Goal: Task Accomplishment & Management: Use online tool/utility

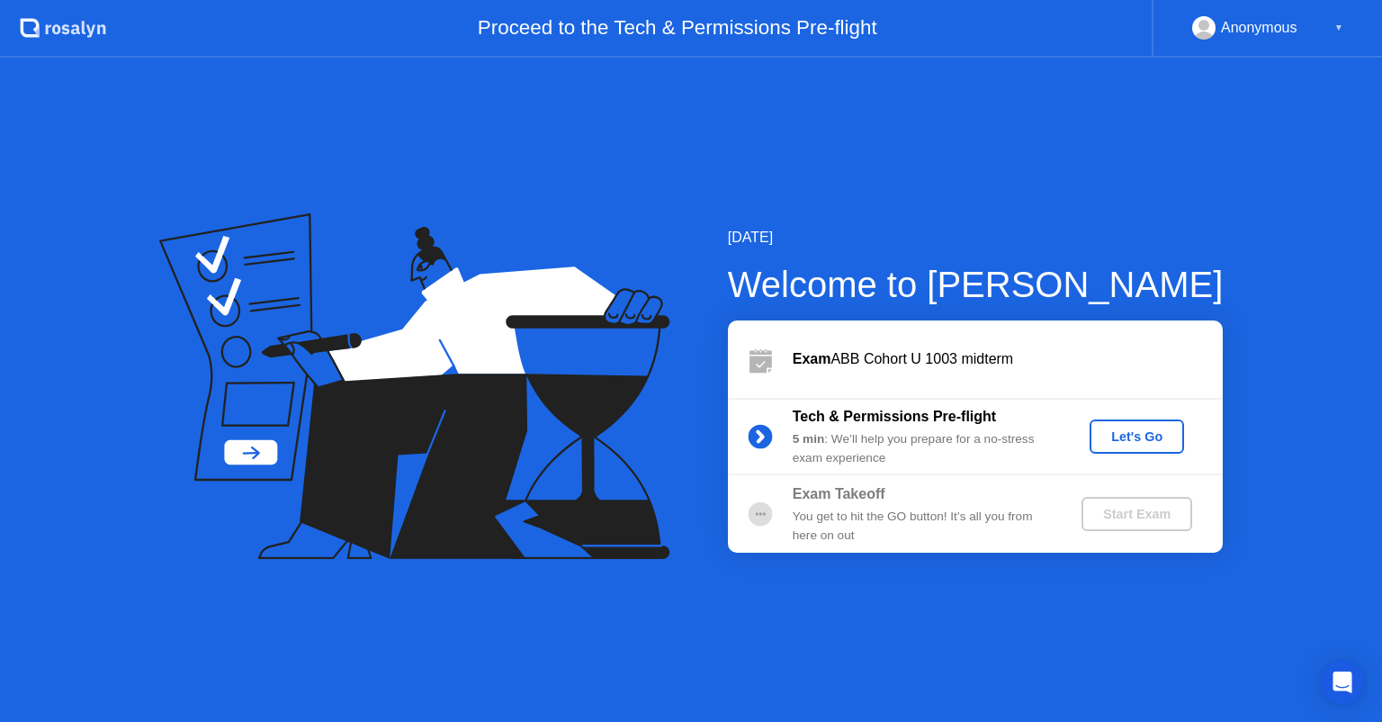
click at [1142, 442] on div "Let's Go" at bounding box center [1137, 436] width 80 height 14
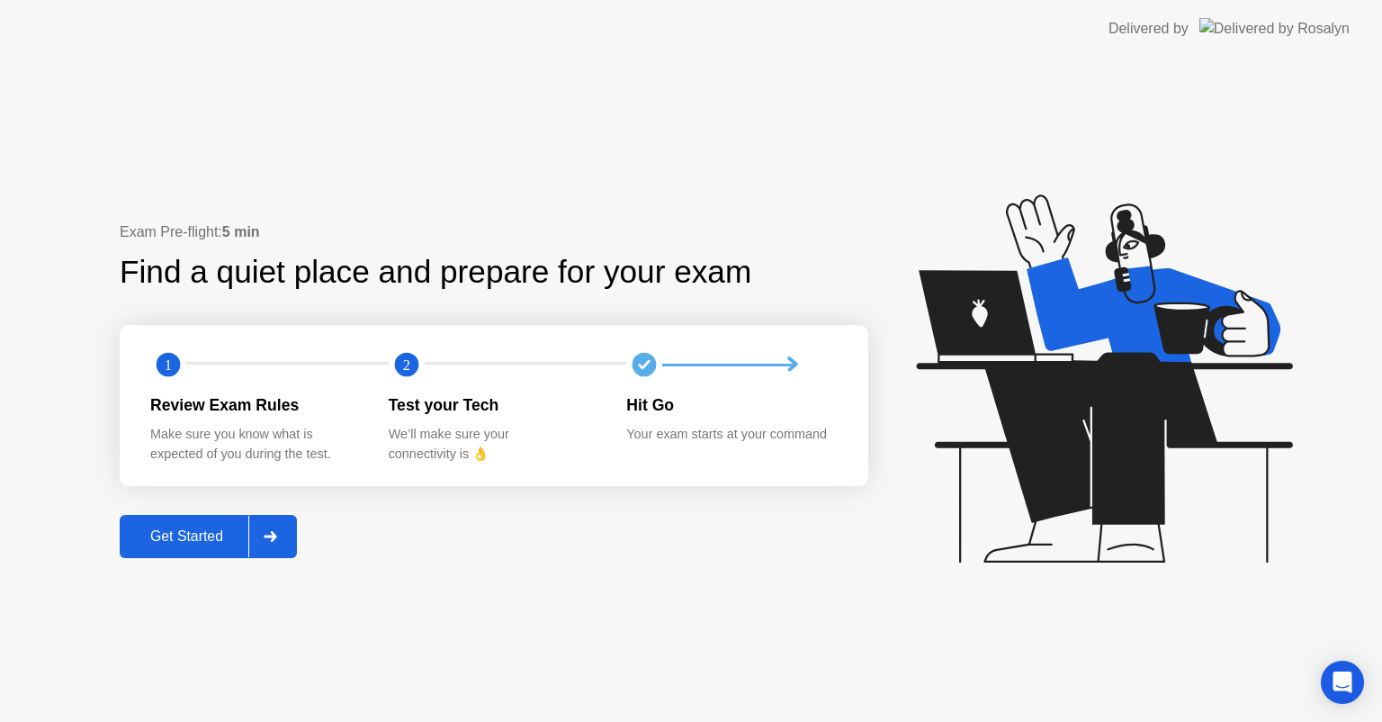
click at [239, 537] on div "Get Started" at bounding box center [186, 536] width 123 height 16
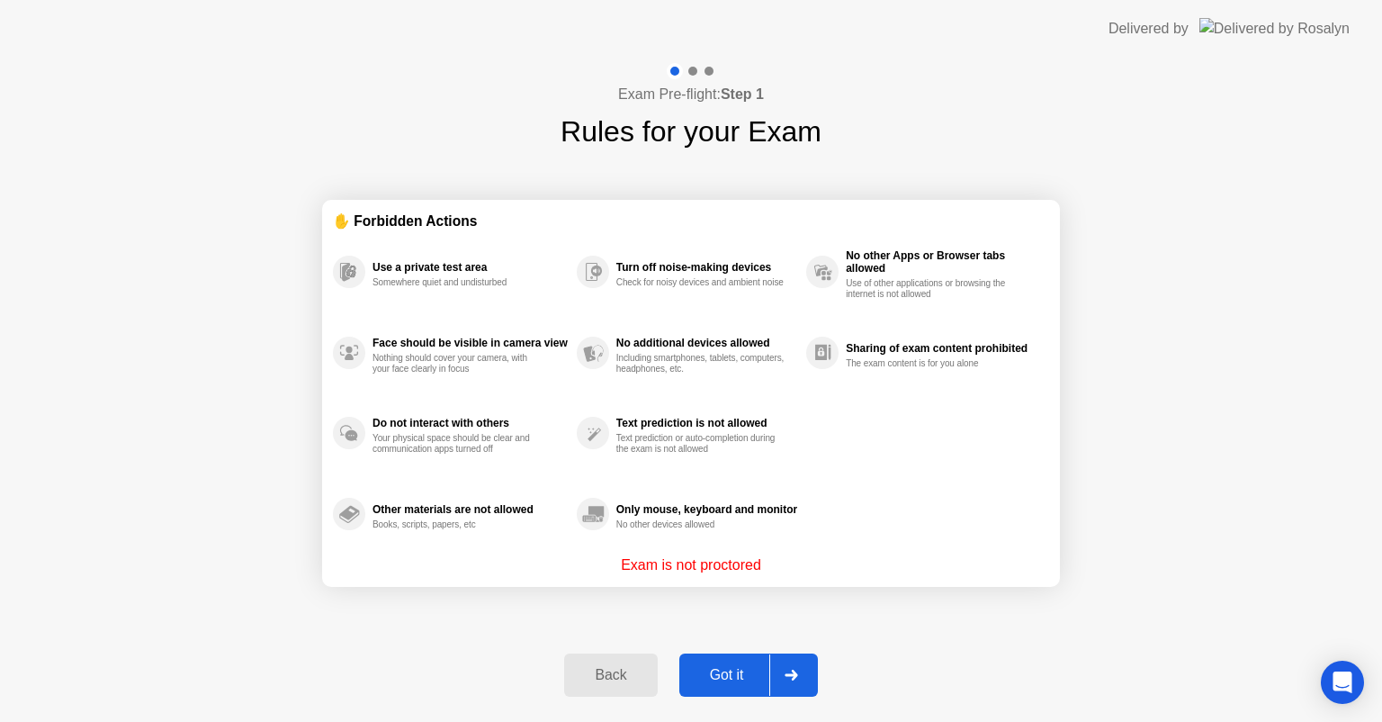
click at [720, 674] on div "Got it" at bounding box center [727, 675] width 85 height 16
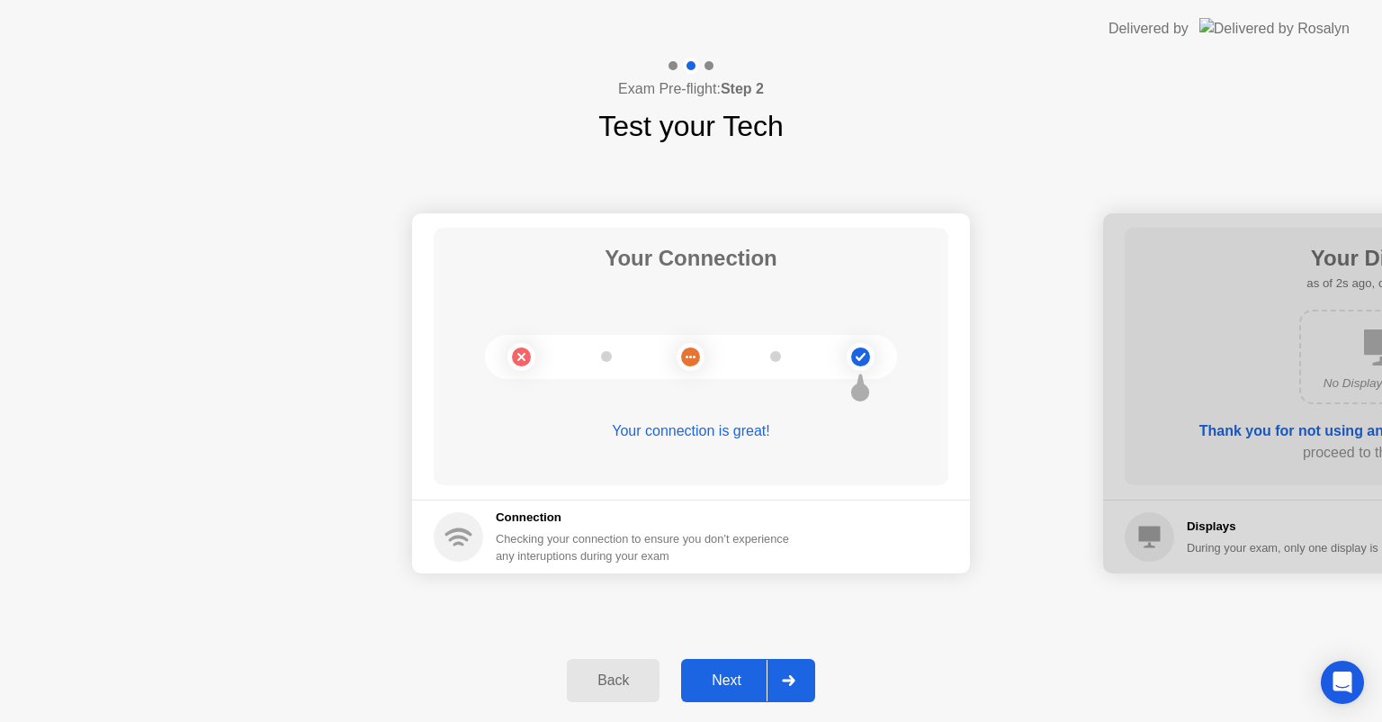
click at [742, 686] on div "Next" at bounding box center [727, 680] width 80 height 16
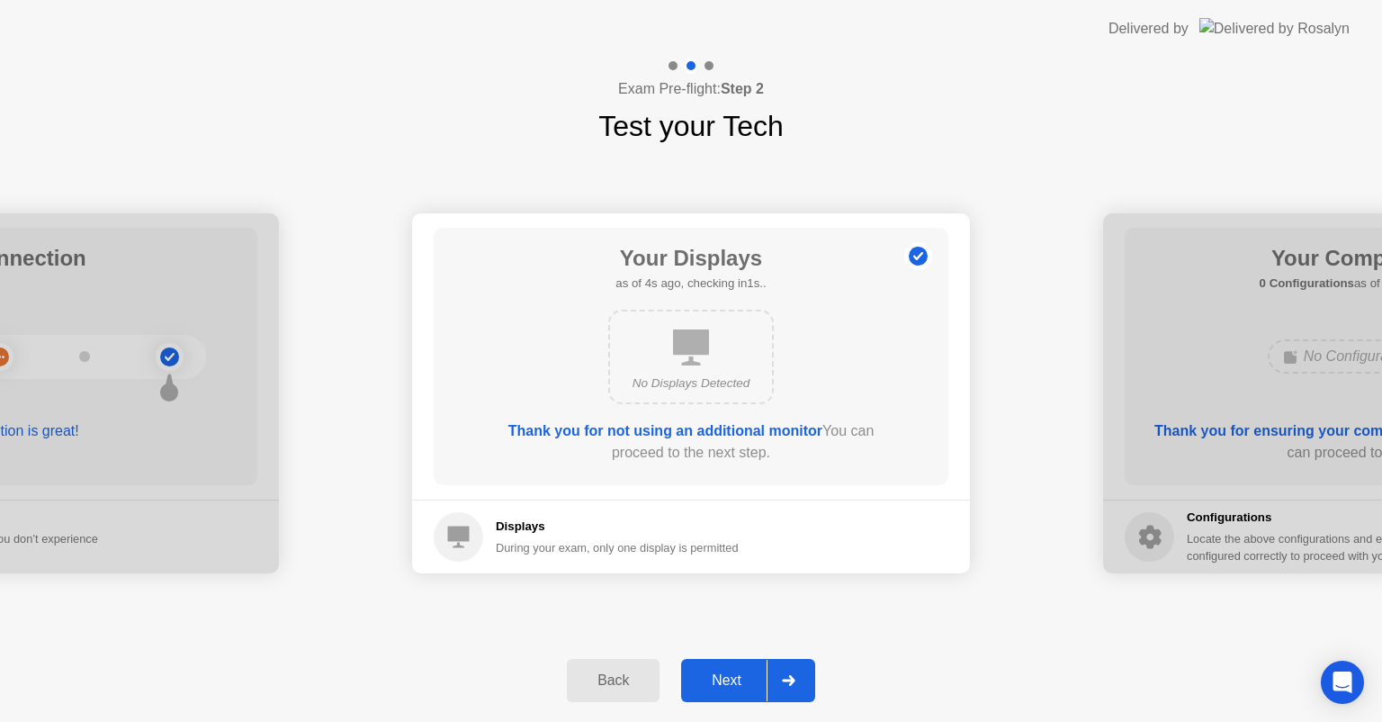
click at [742, 686] on div "Next" at bounding box center [727, 680] width 80 height 16
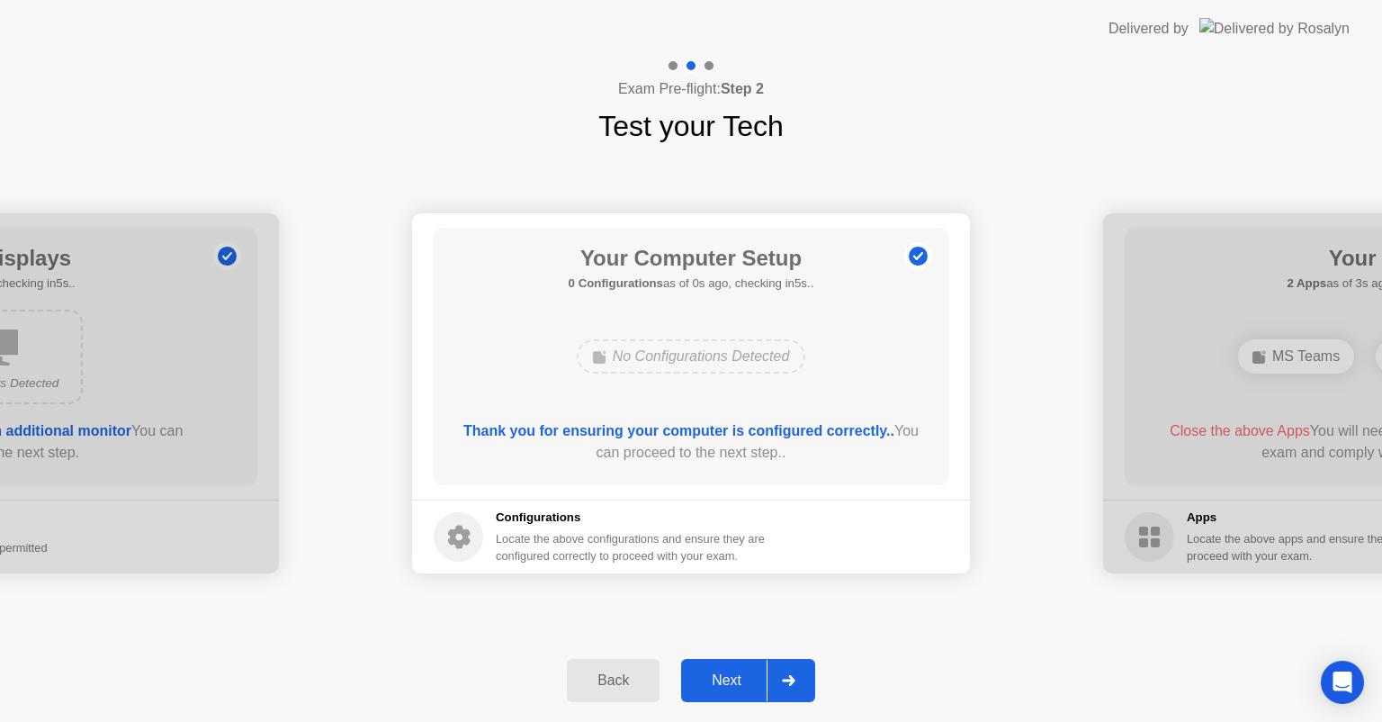
click at [742, 686] on div "Next" at bounding box center [727, 680] width 80 height 16
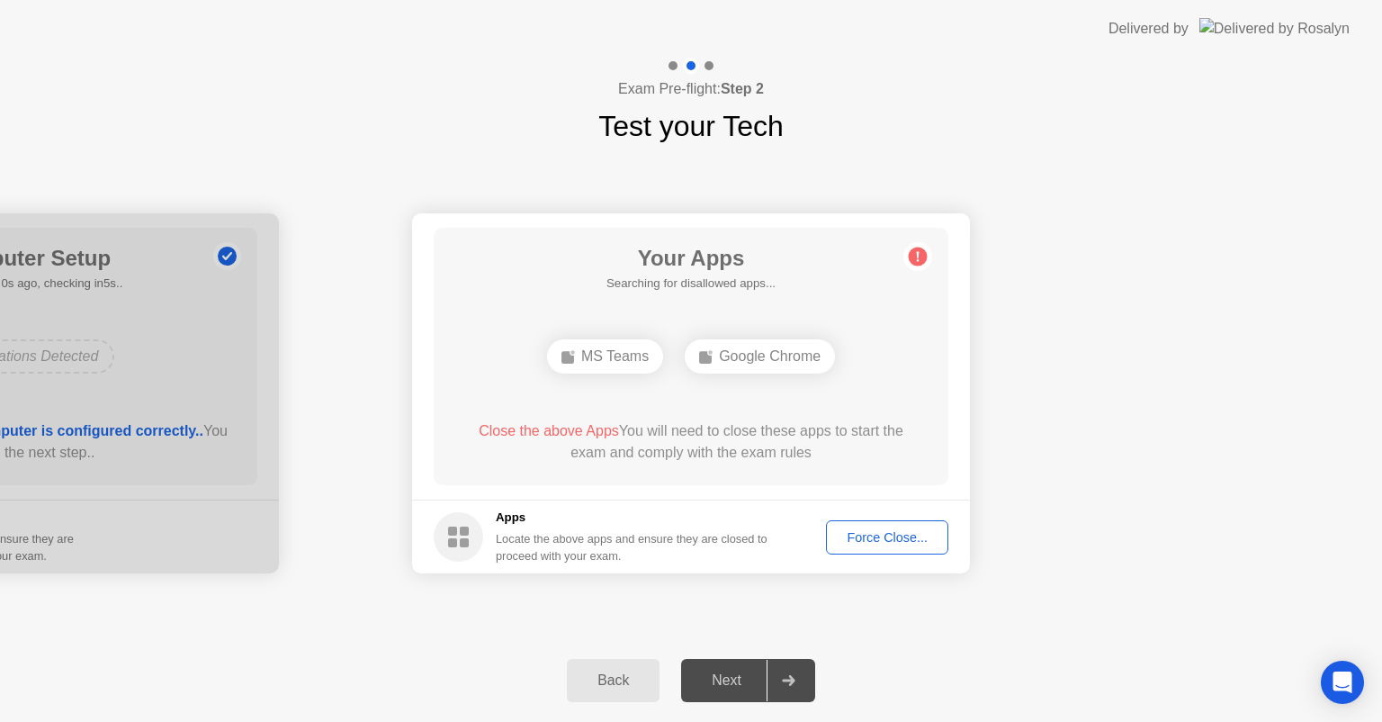
click at [742, 686] on div "Next" at bounding box center [727, 680] width 80 height 16
click at [893, 536] on div "Force Close..." at bounding box center [887, 537] width 110 height 14
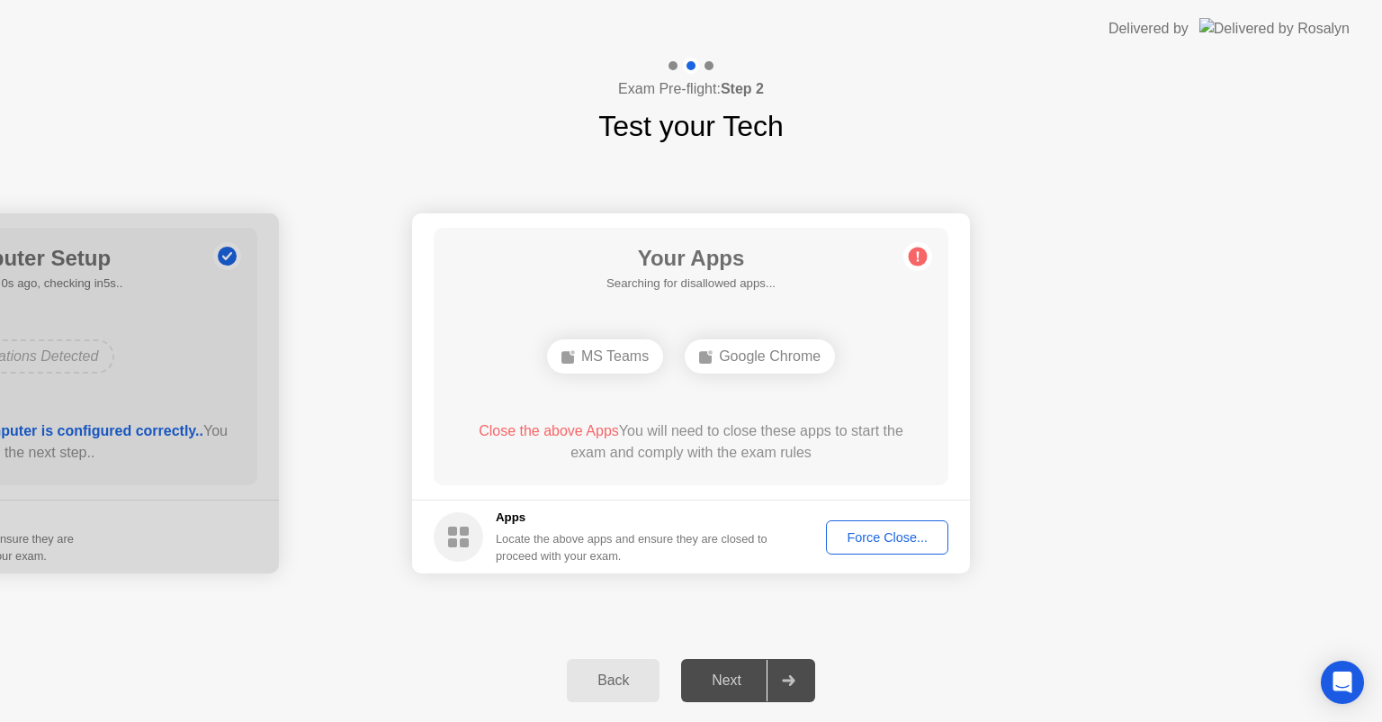
click at [873, 535] on div "Force Close..." at bounding box center [887, 537] width 110 height 14
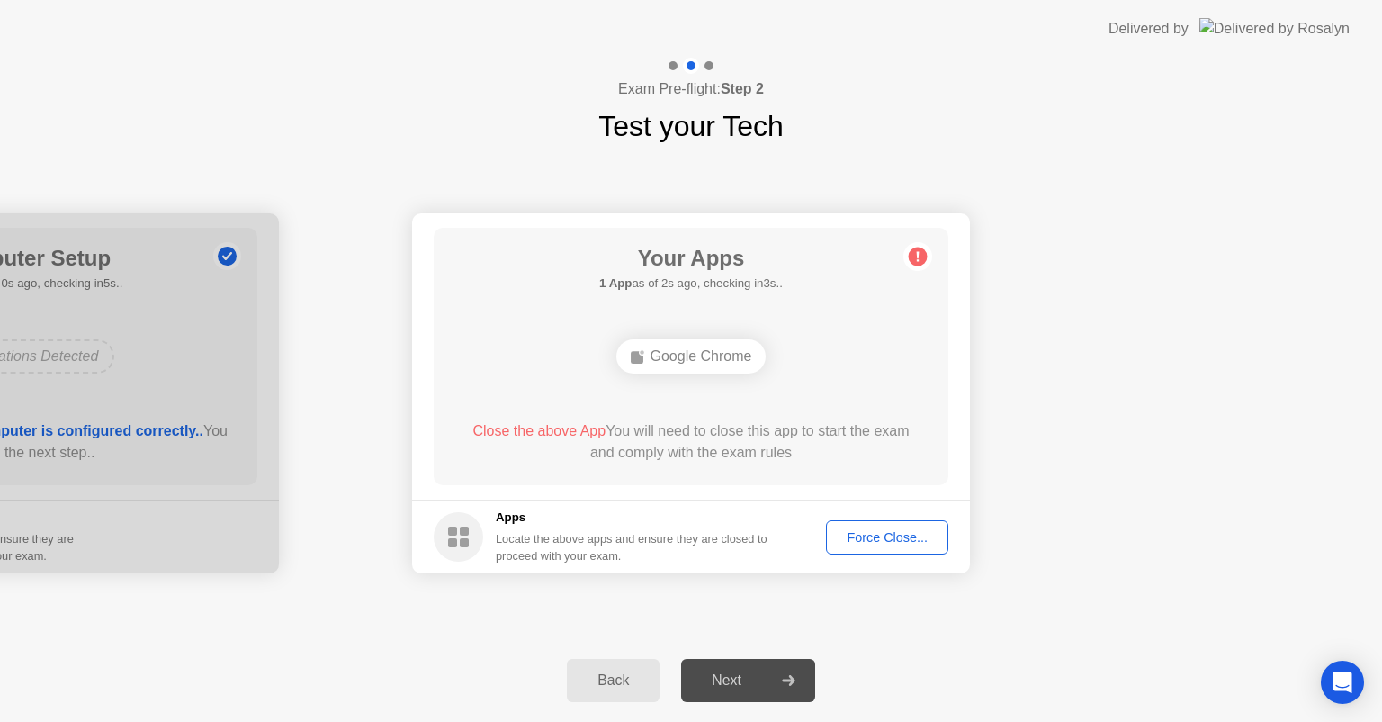
click at [534, 428] on span "Close the above App" at bounding box center [538, 430] width 133 height 15
click at [859, 543] on div "Force Close..." at bounding box center [887, 537] width 110 height 14
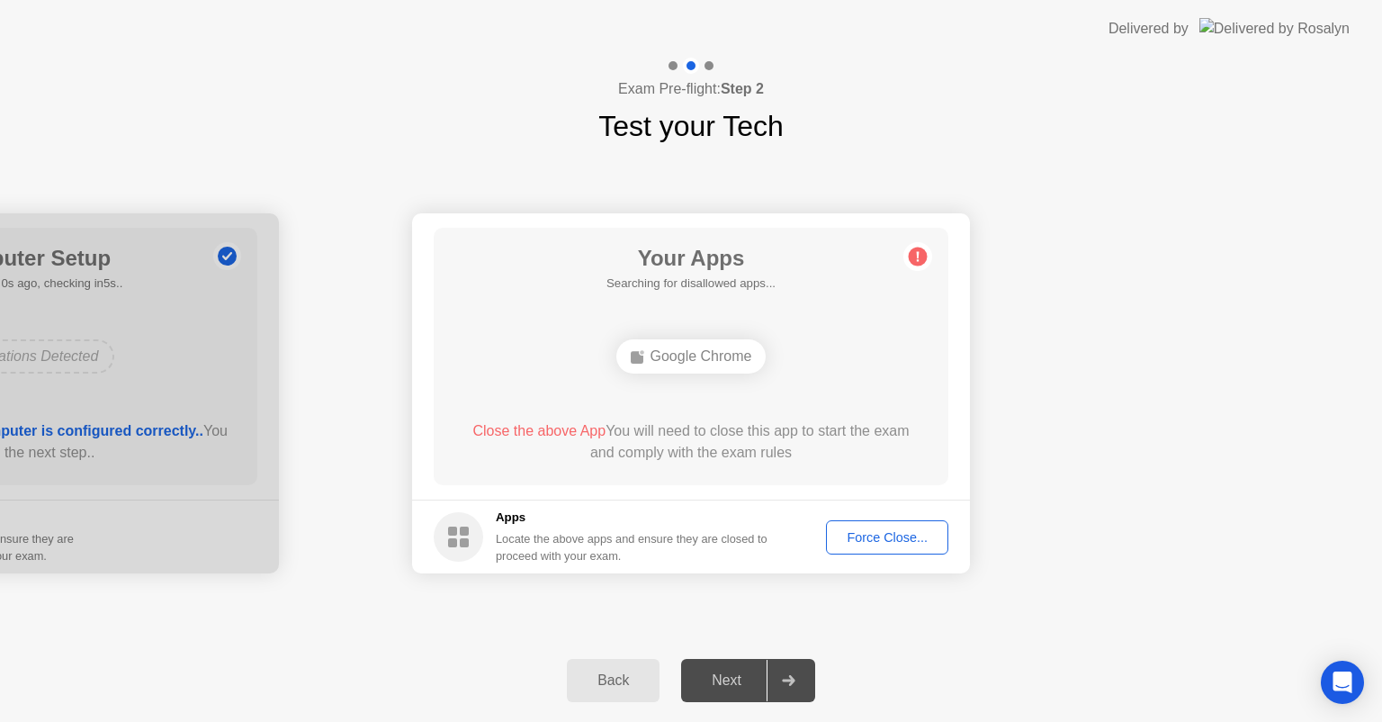
click at [889, 539] on div "Force Close..." at bounding box center [887, 537] width 110 height 14
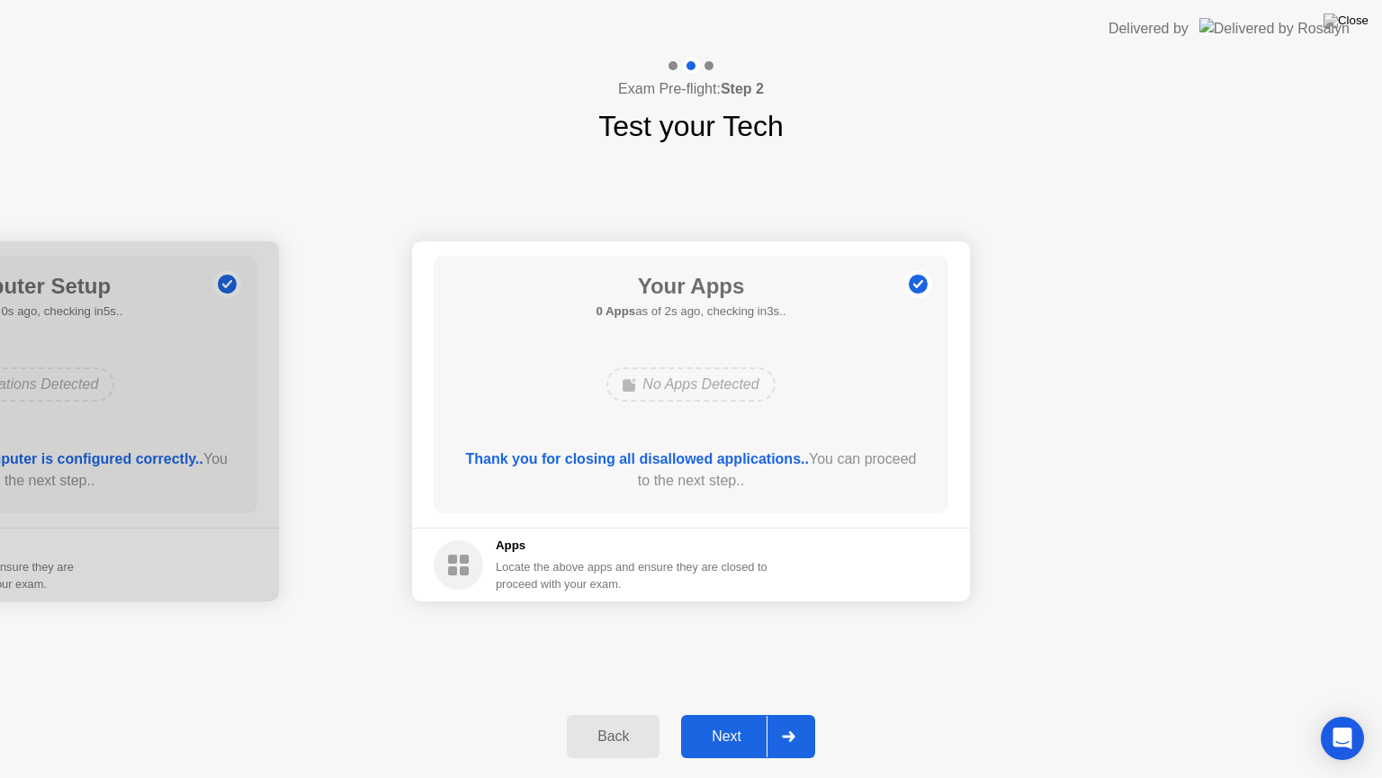
click at [758, 721] on div "Next" at bounding box center [727, 736] width 80 height 16
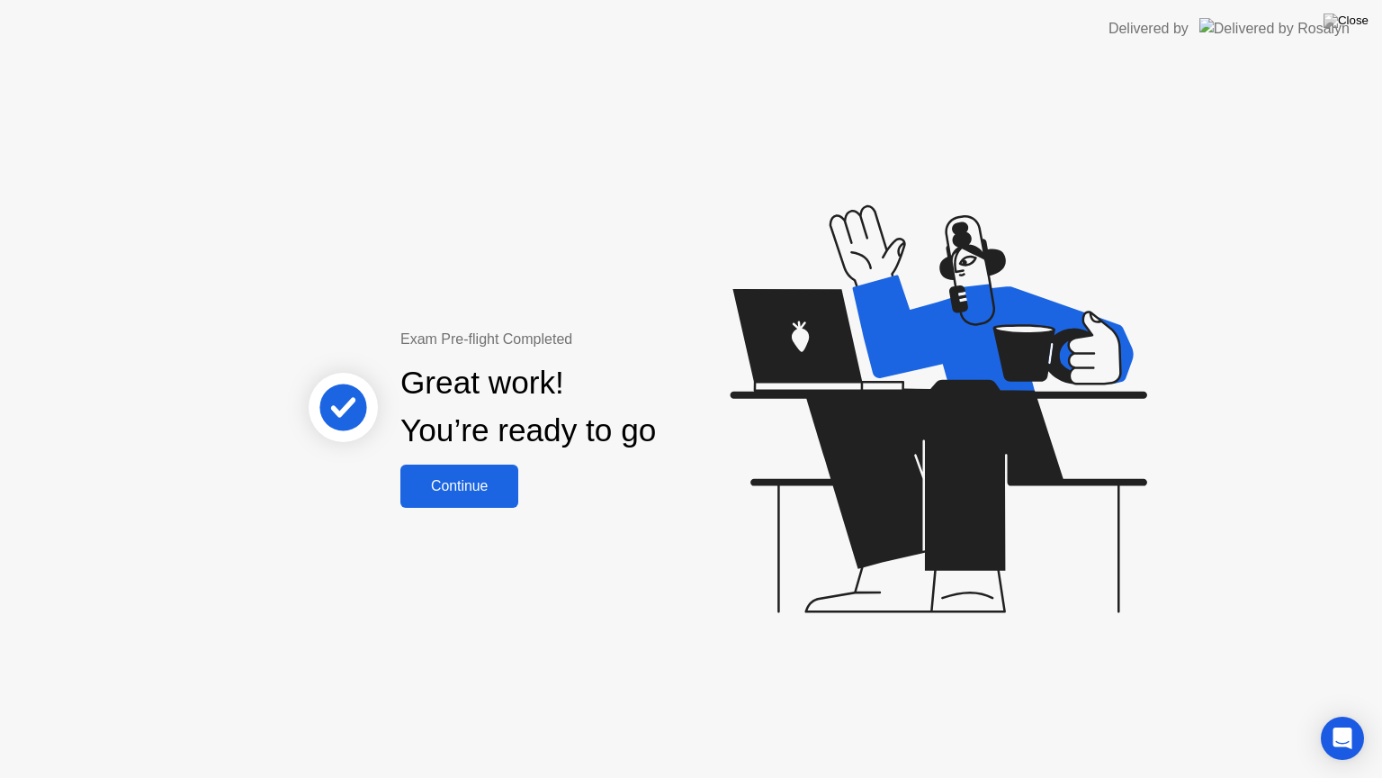
click at [451, 486] on div "Continue" at bounding box center [459, 486] width 107 height 16
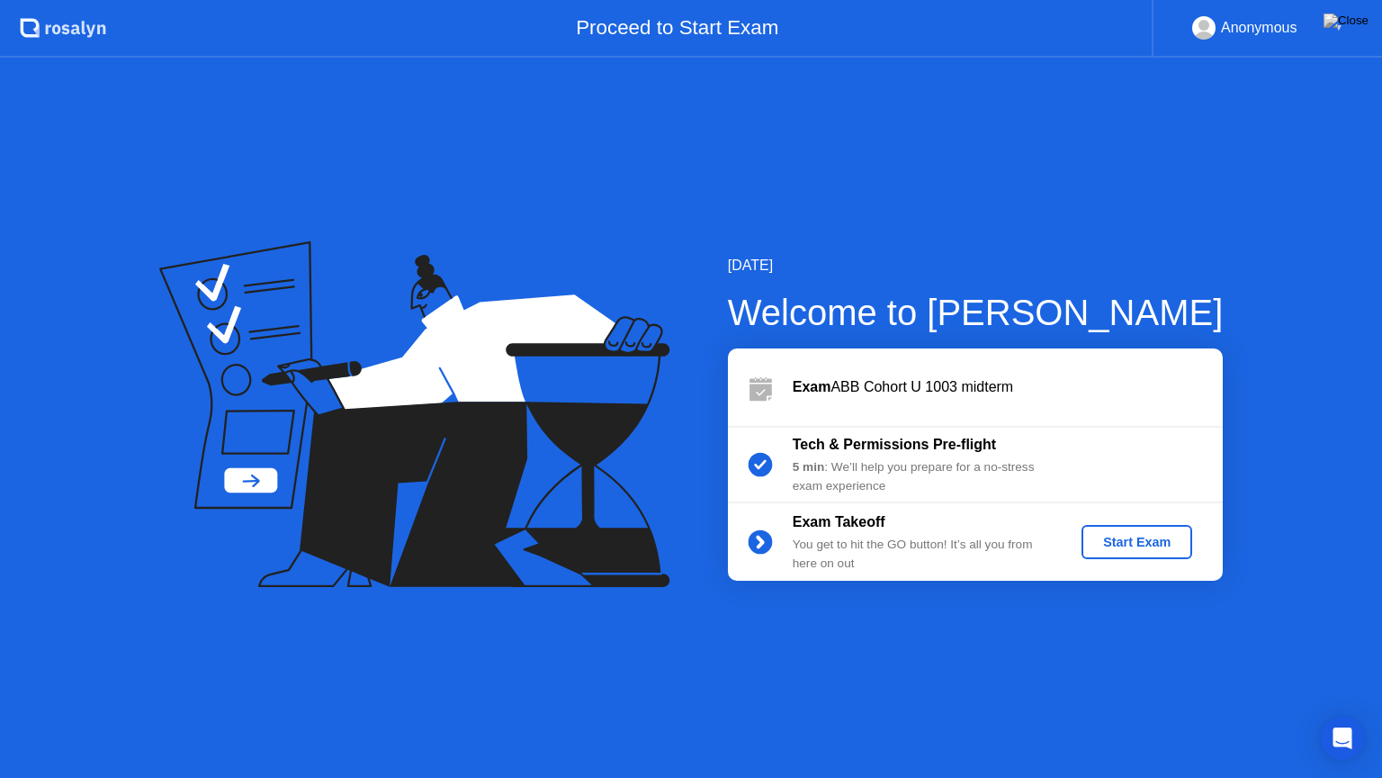
click at [1166, 555] on button "Start Exam" at bounding box center [1137, 542] width 111 height 34
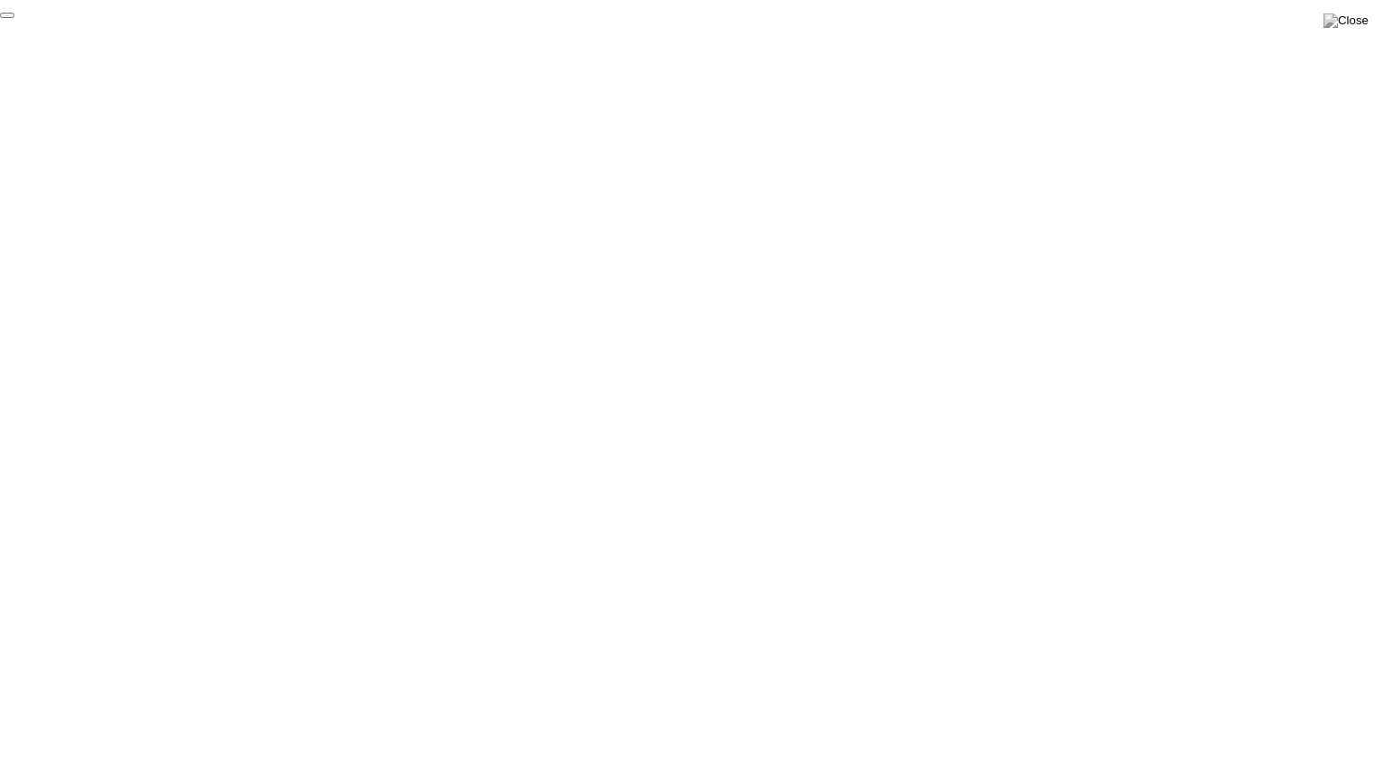
click div "End Proctoring Session"
